Goal: Information Seeking & Learning: Learn about a topic

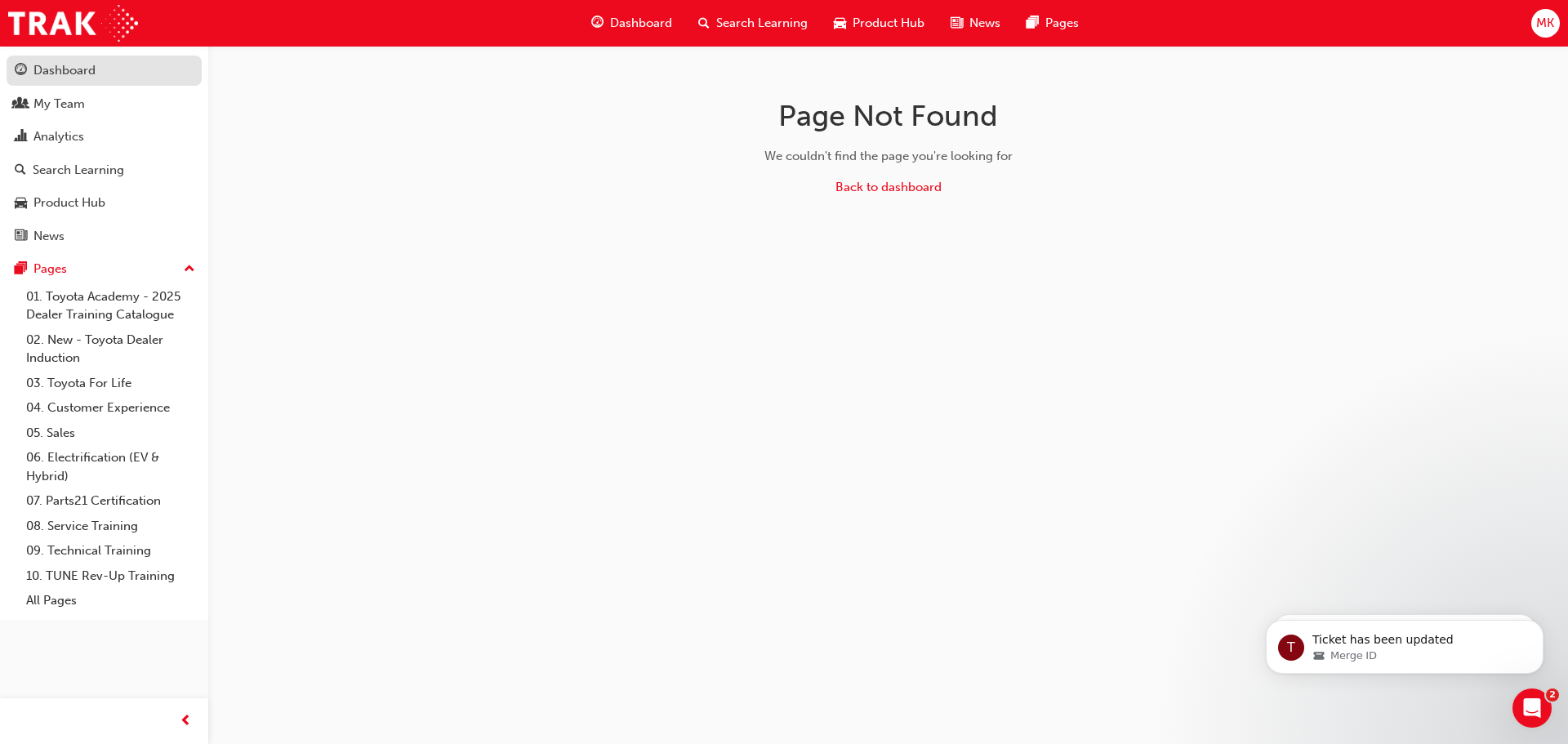
click at [83, 71] on div "Dashboard" at bounding box center [65, 70] width 62 height 19
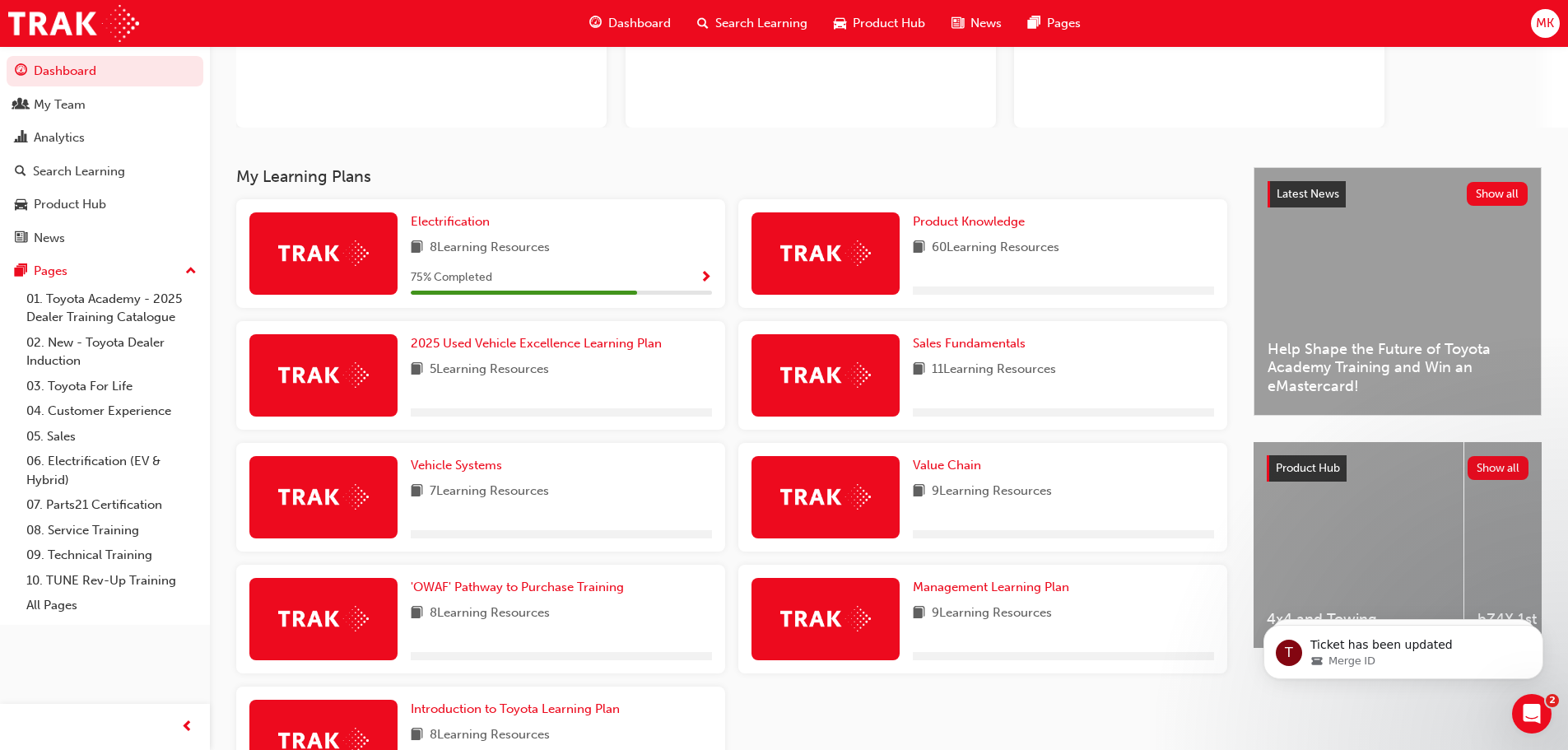
scroll to position [247, 0]
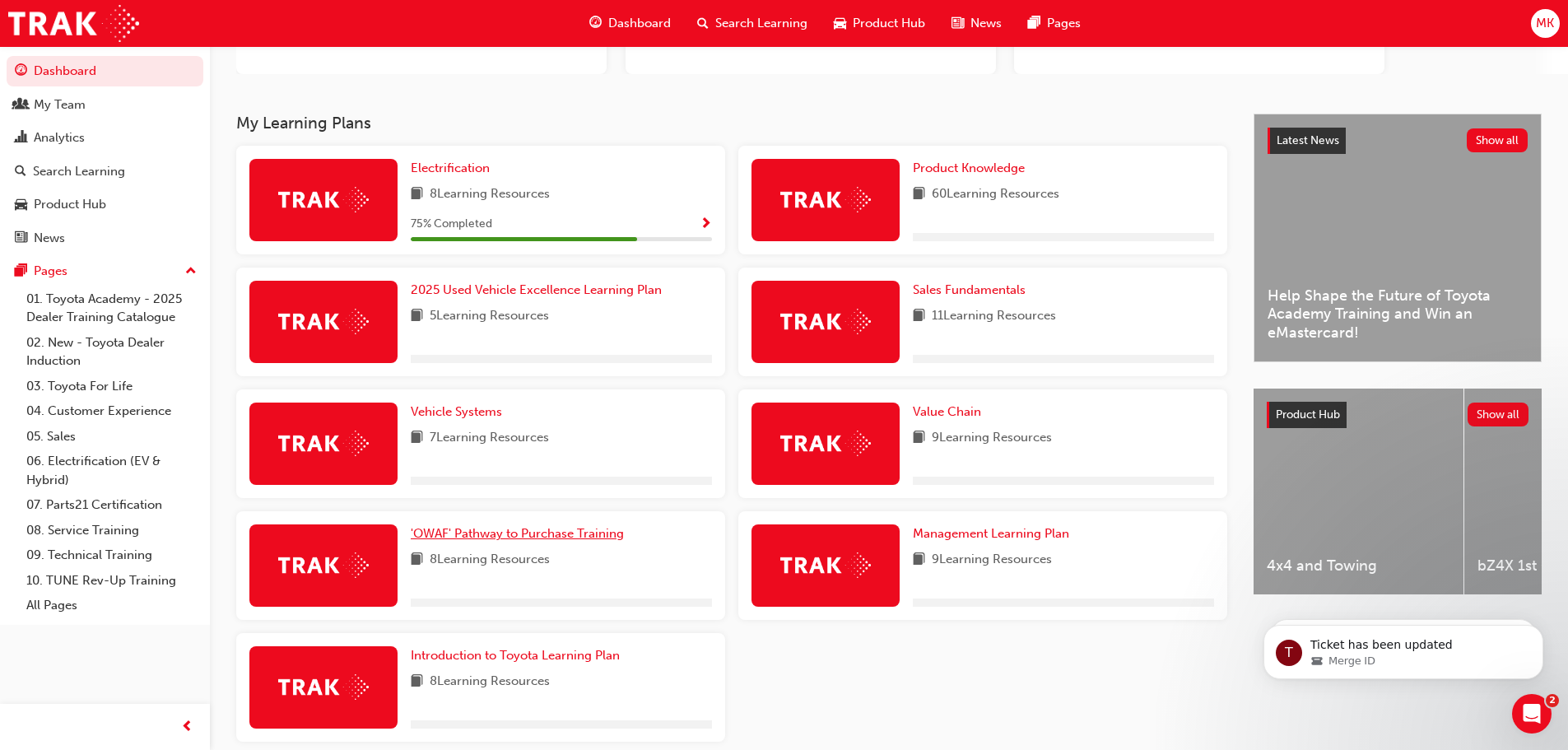
click at [472, 539] on span "'OWAF' Pathway to Purchase Training" at bounding box center [517, 533] width 213 height 15
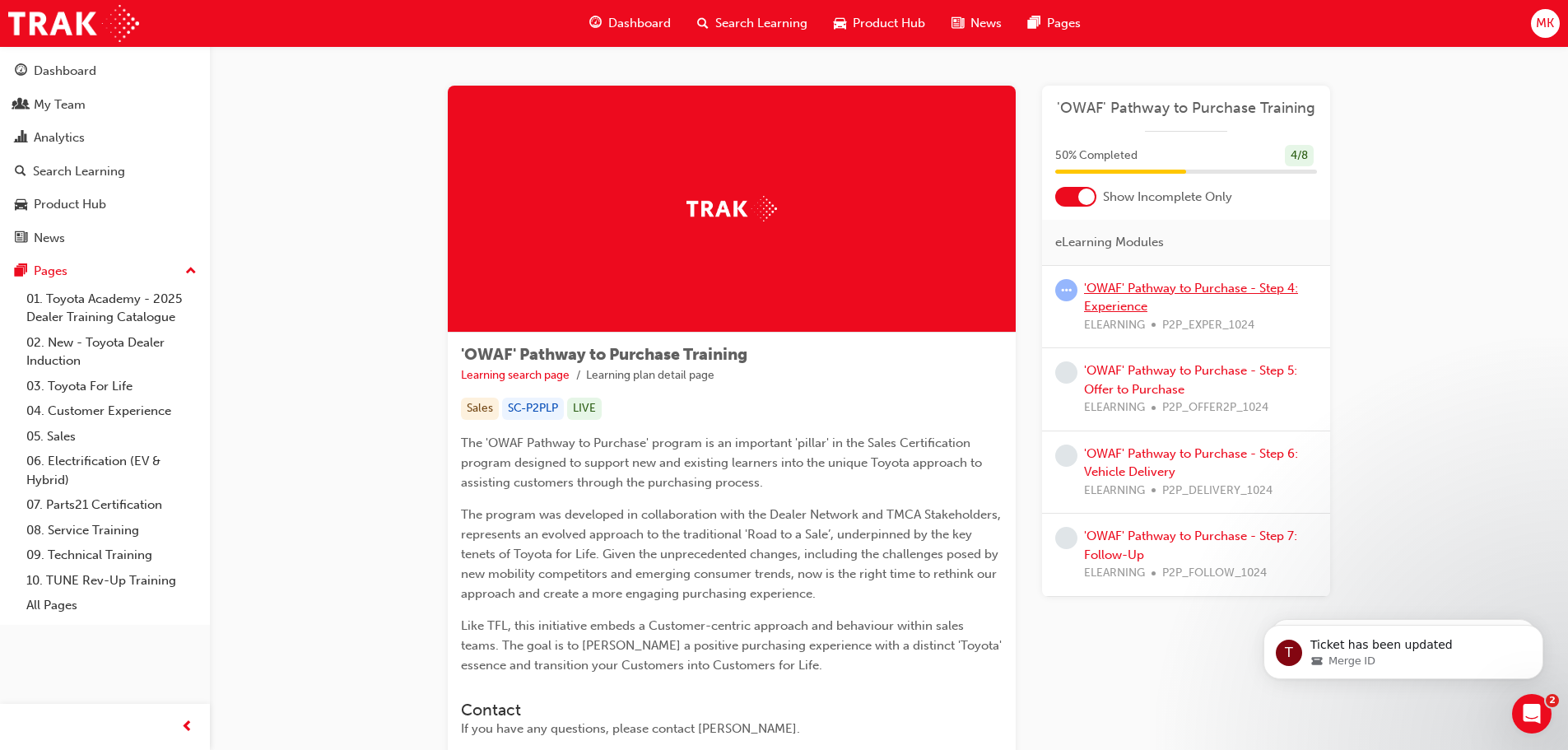
click at [1118, 287] on link "'OWAF' Pathway to Purchase - Step 4: Experience" at bounding box center [1191, 297] width 214 height 34
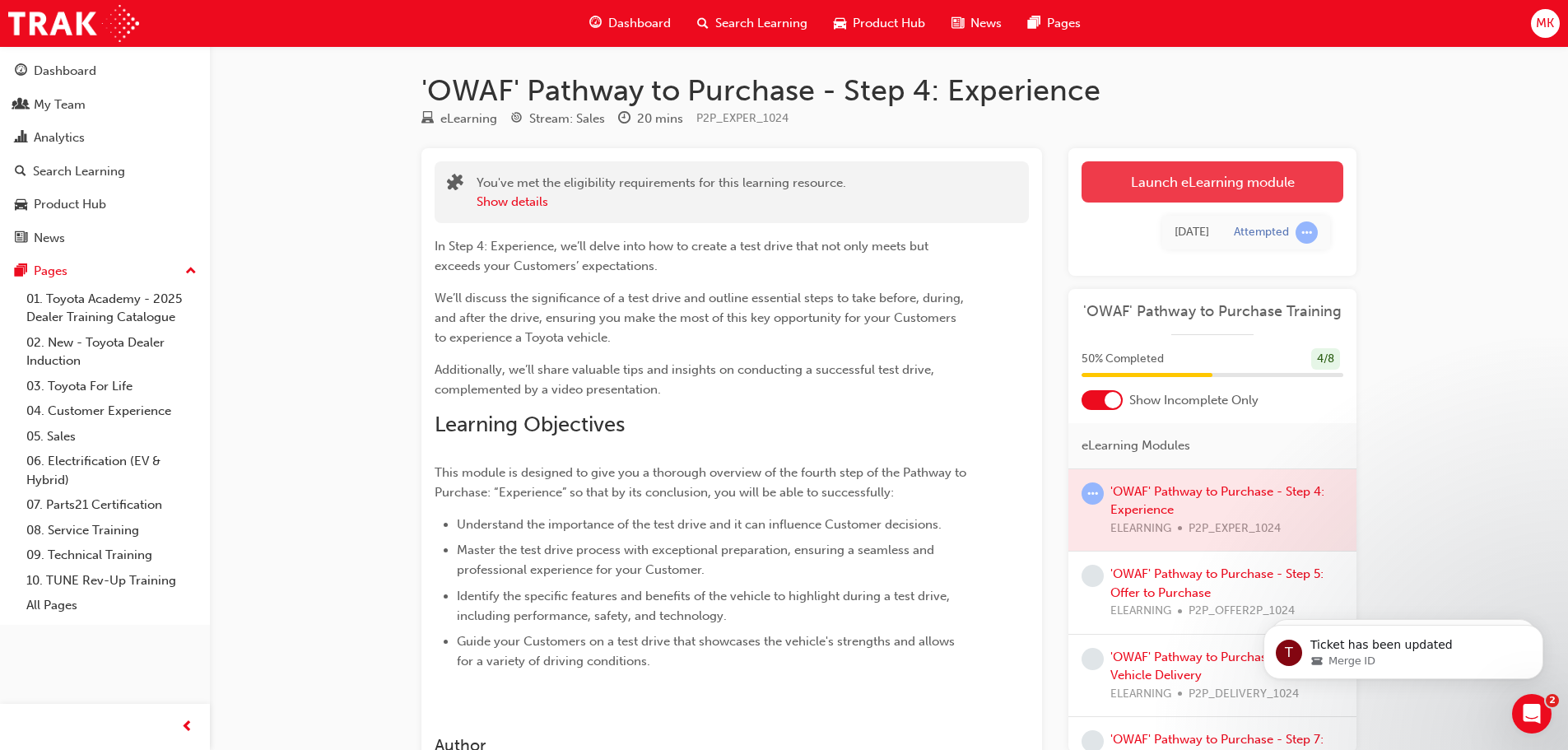
click at [1176, 178] on link "Launch eLearning module" at bounding box center [1212, 182] width 262 height 41
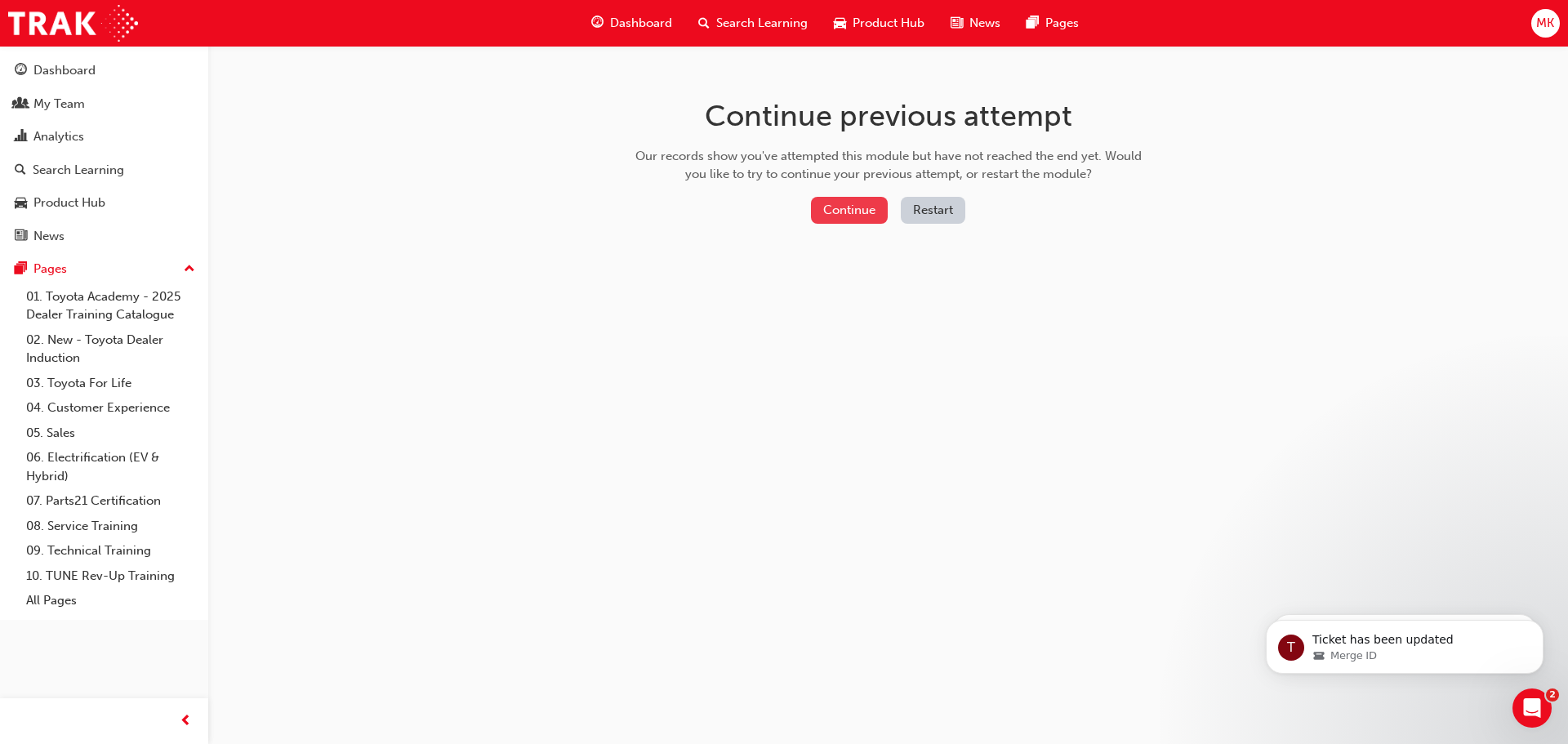
click at [842, 210] on button "Continue" at bounding box center [849, 210] width 77 height 27
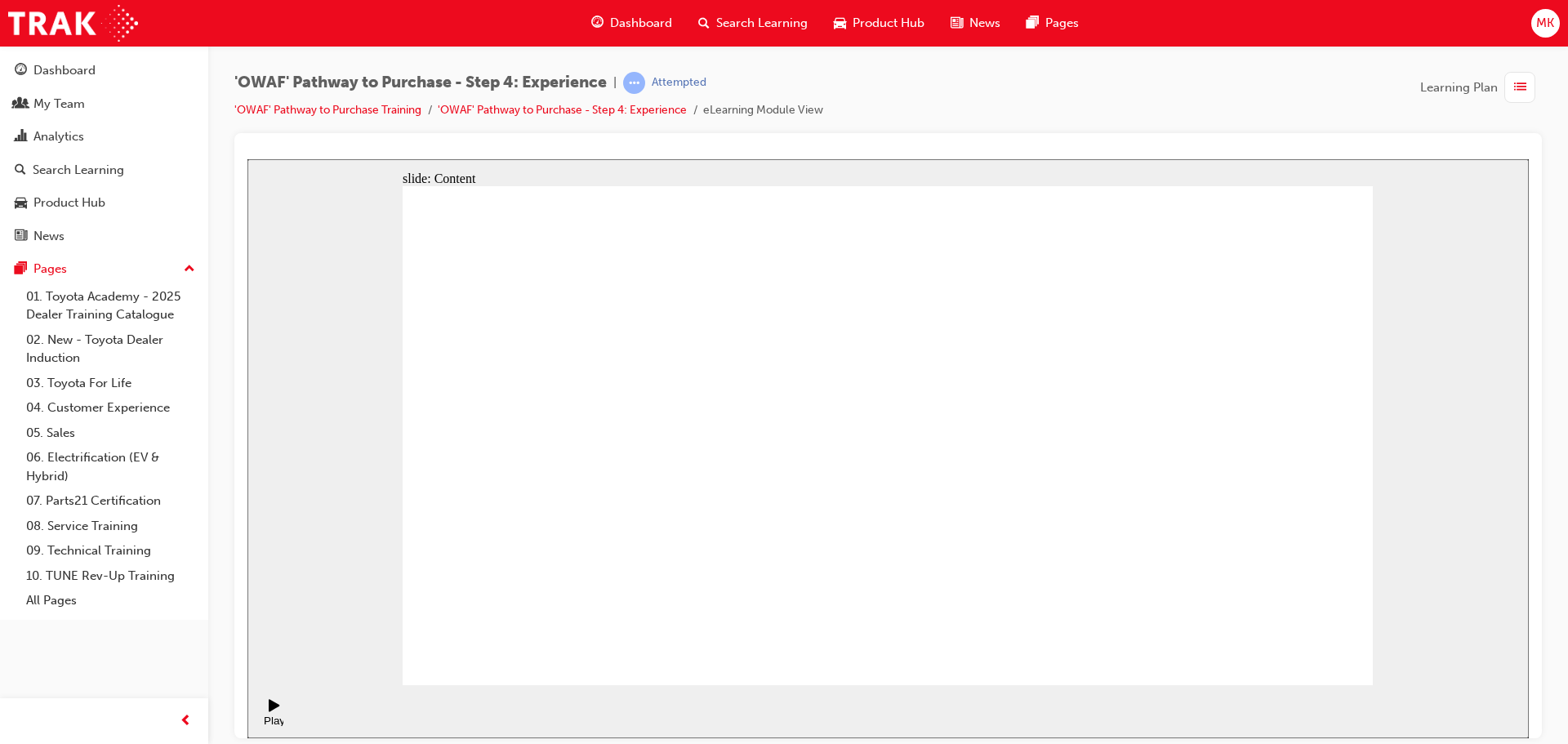
click at [262, 714] on div "Play (Ctrl+Alt+P)" at bounding box center [274, 726] width 28 height 25
click at [278, 714] on div "Play (Ctrl+Alt+P)" at bounding box center [274, 726] width 28 height 25
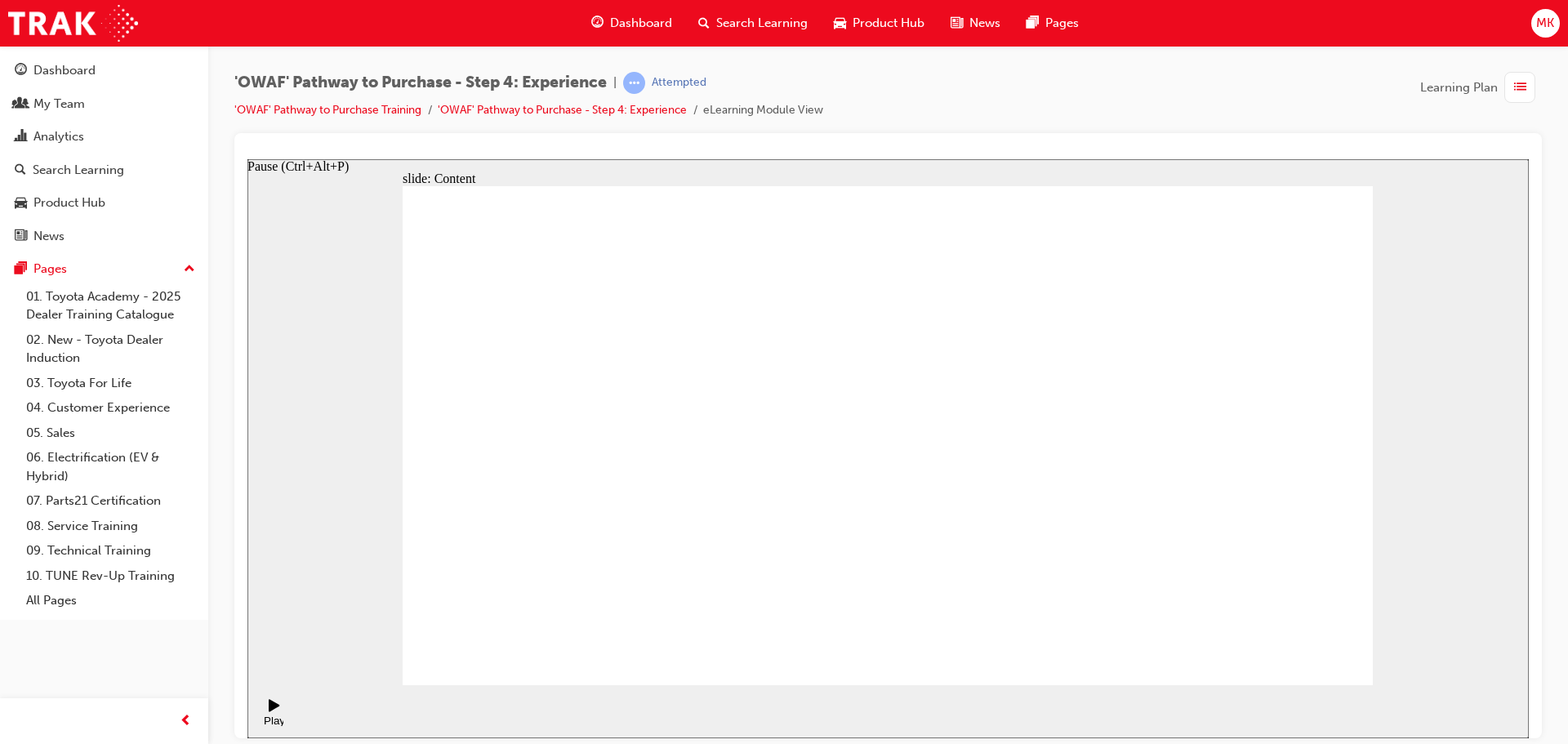
click at [278, 714] on div "Play (Ctrl+Alt+P)" at bounding box center [274, 726] width 28 height 25
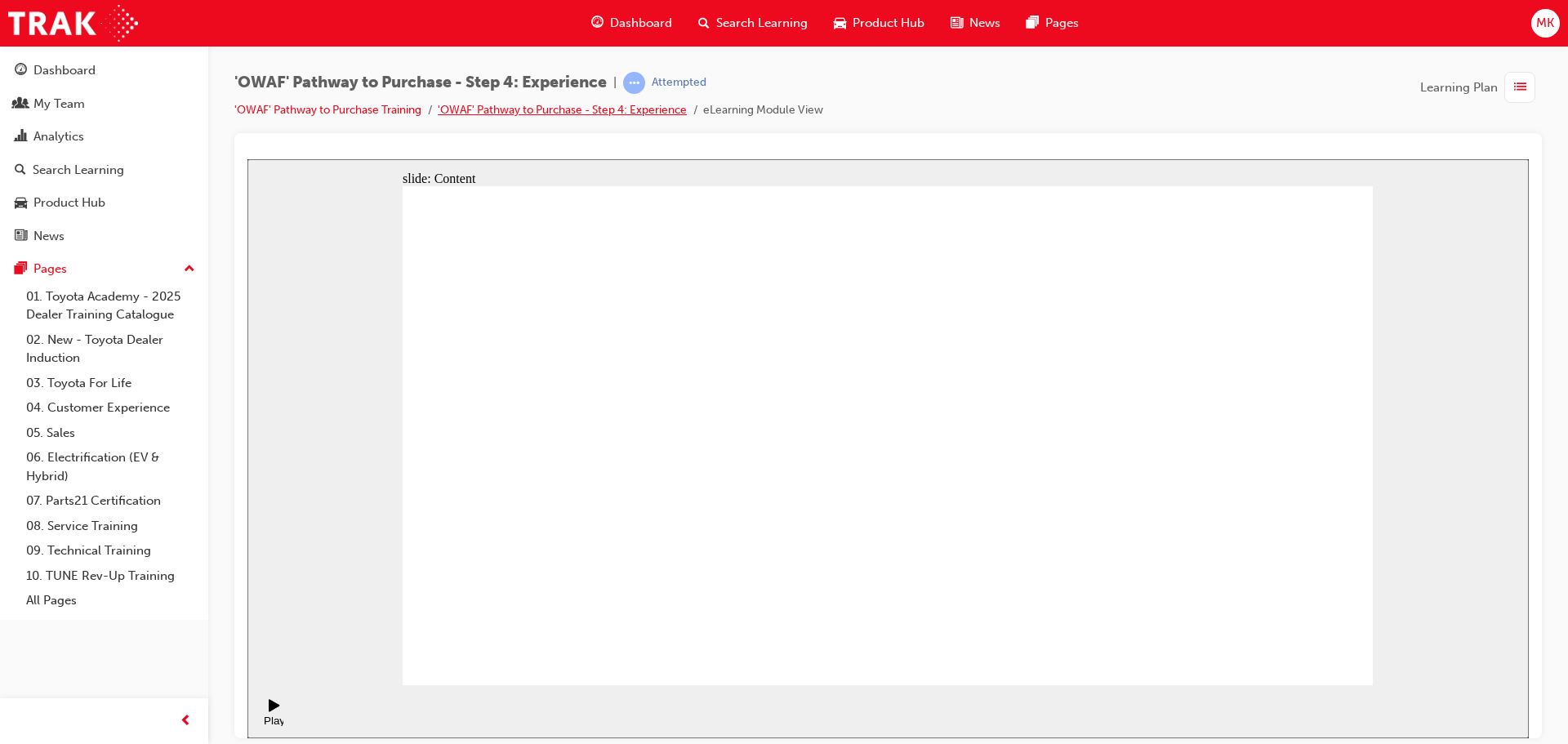
click at [581, 109] on link "'OWAF' Pathway to Purchase - Step 4: Experience" at bounding box center [562, 109] width 249 height 14
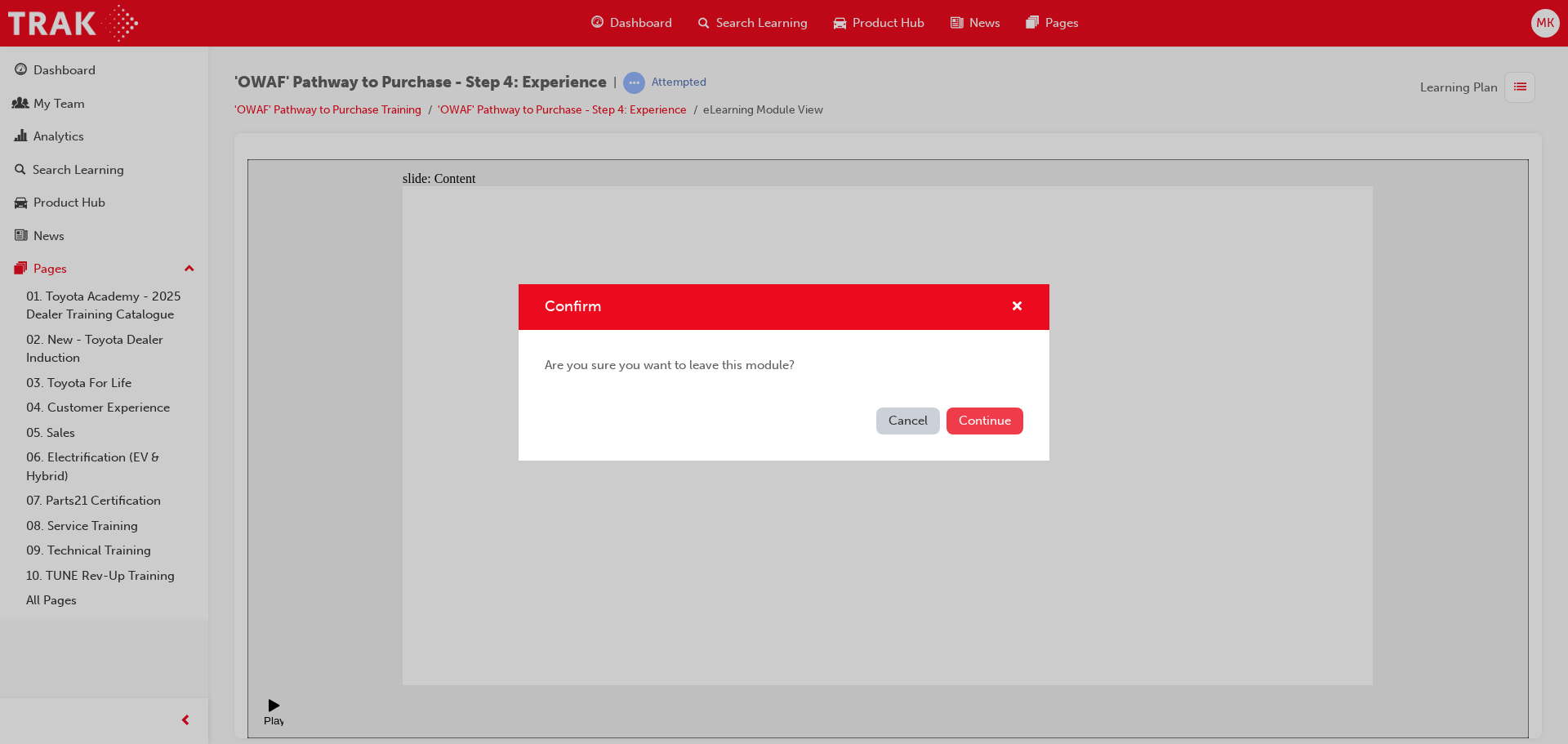
click at [974, 425] on button "Continue" at bounding box center [985, 421] width 77 height 27
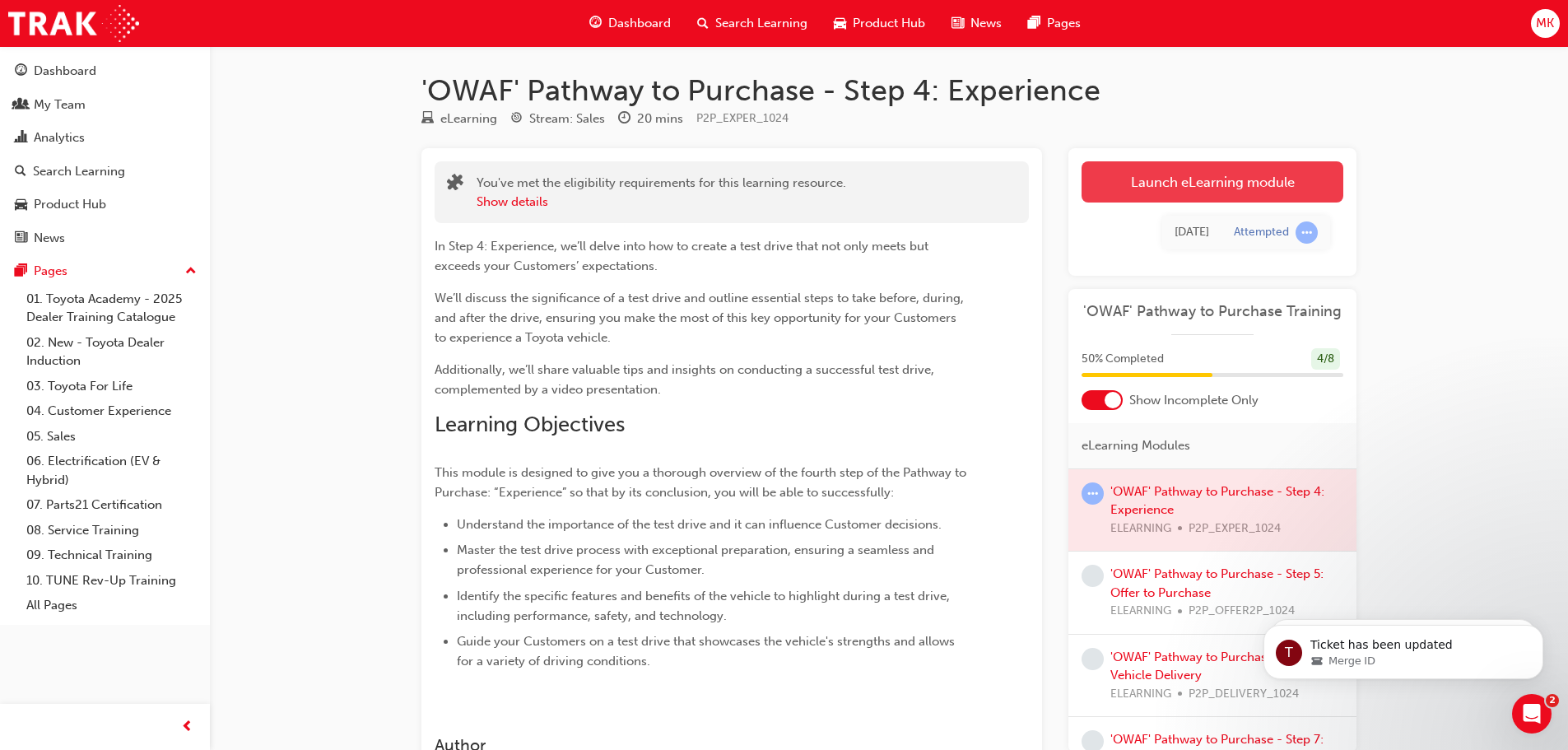
click at [1156, 186] on link "Launch eLearning module" at bounding box center [1212, 182] width 262 height 41
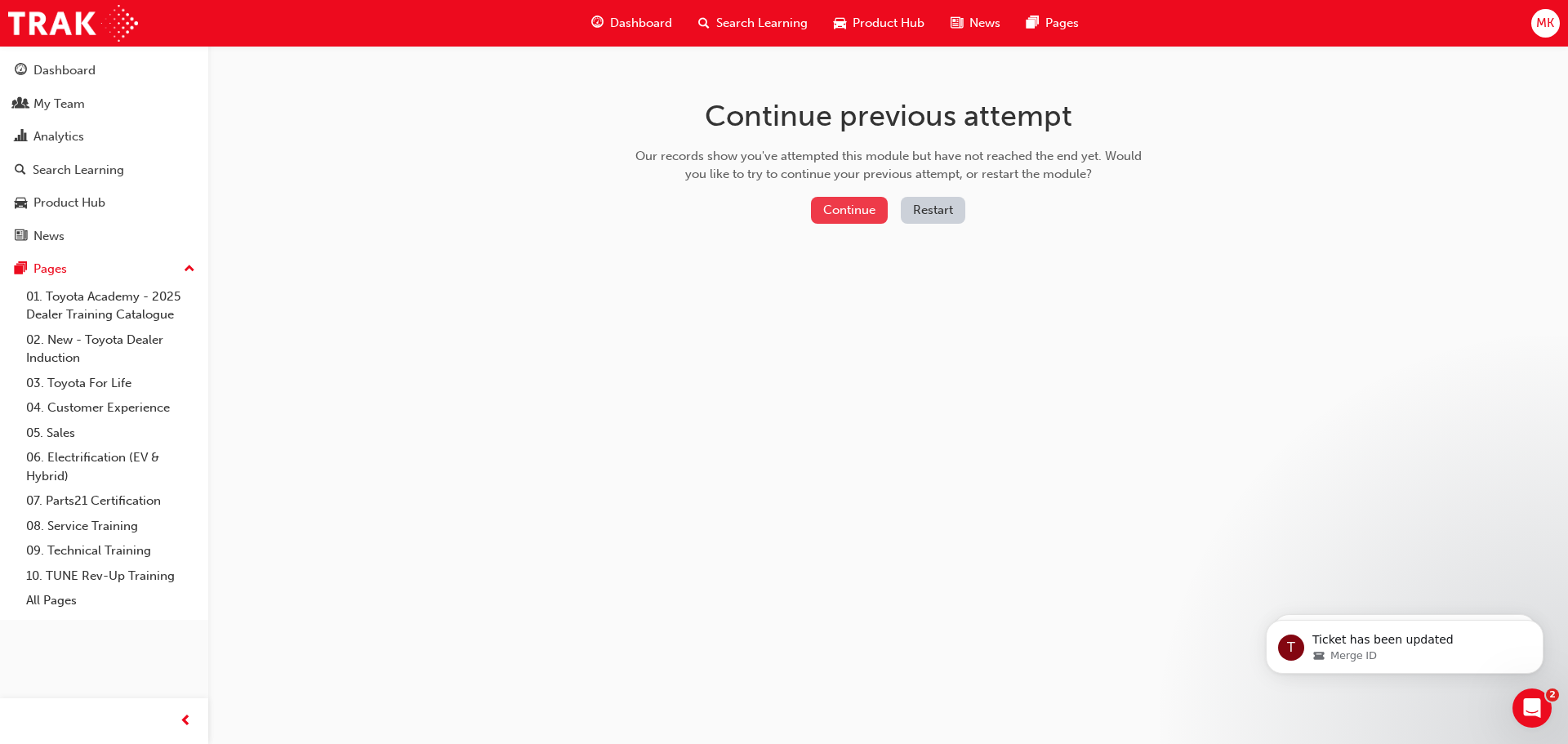
click at [873, 204] on button "Continue" at bounding box center [849, 210] width 77 height 27
